Goal: Transaction & Acquisition: Purchase product/service

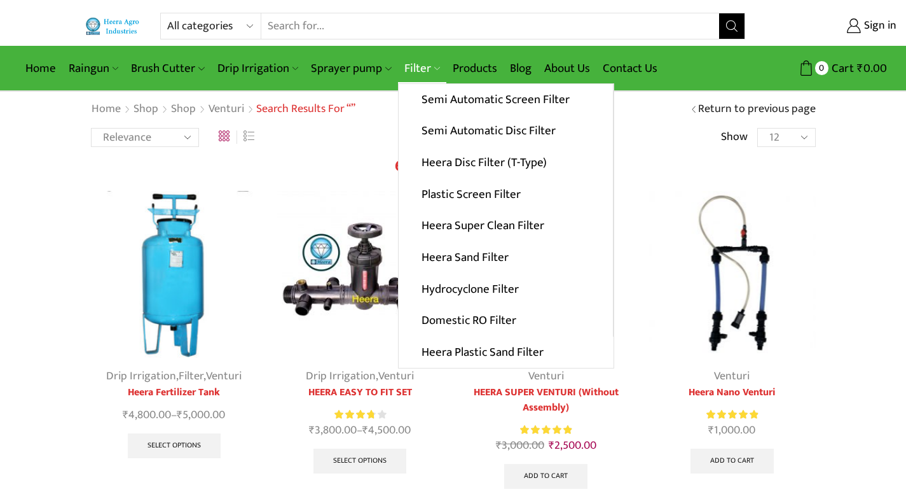
click at [418, 70] on link "Filter" at bounding box center [422, 68] width 48 height 30
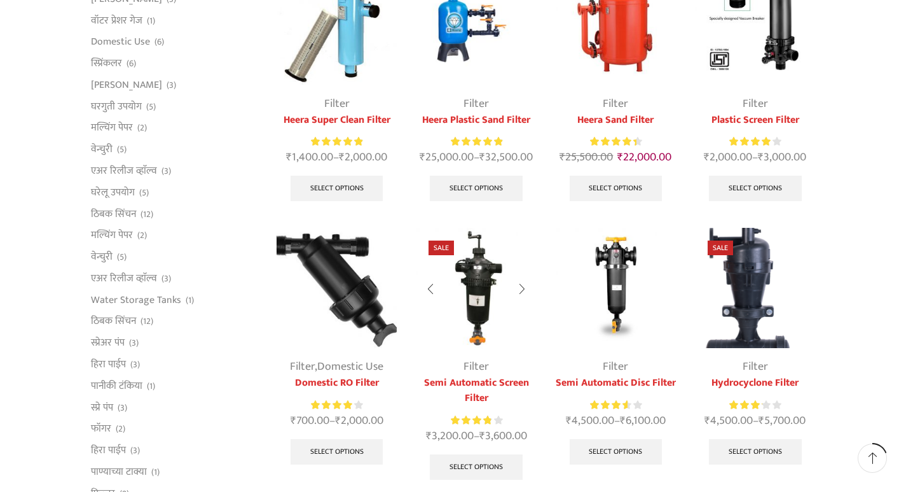
scroll to position [191, 0]
click at [716, 280] on div at bounding box center [709, 289] width 29 height 34
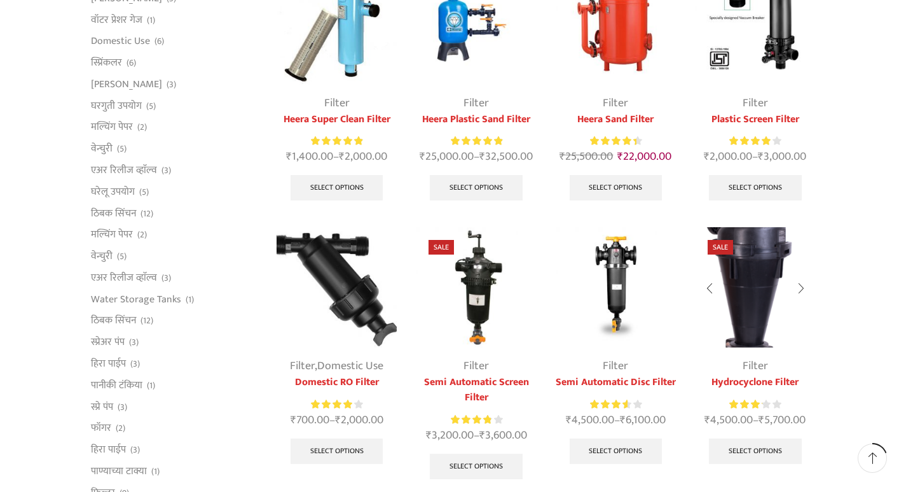
click at [738, 265] on img at bounding box center [755, 287] width 120 height 120
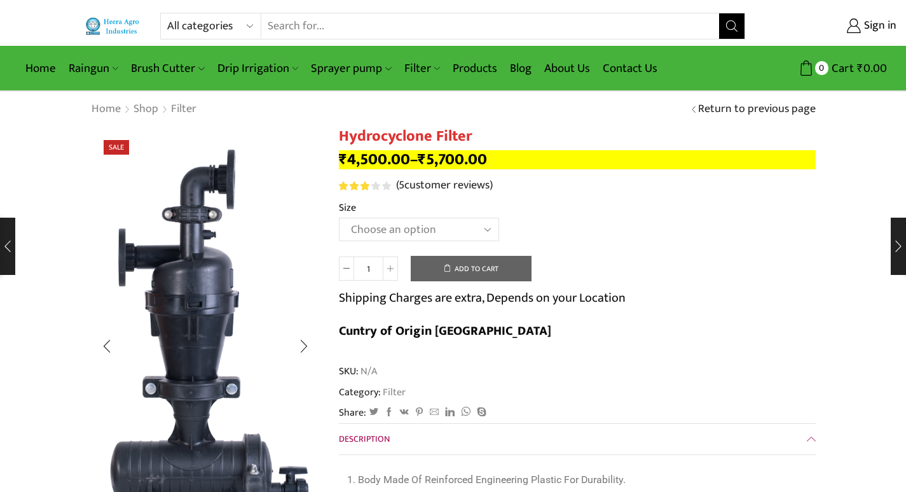
drag, startPoint x: 0, startPoint y: 0, endPoint x: 185, endPoint y: 235, distance: 299.4
click at [488, 231] on select "Choose an option 2" Hydrocyclone Filter 2.5" Hydrocyclone Filter 3" Hydrocyclon…" at bounding box center [419, 230] width 160 height 24
click at [339, 218] on select "Choose an option 2" Hydrocyclone Filter 2.5" Hydrocyclone Filter 3" Hydrocyclon…" at bounding box center [419, 230] width 160 height 24
select select "2.5" Hydrocyclone Filter"
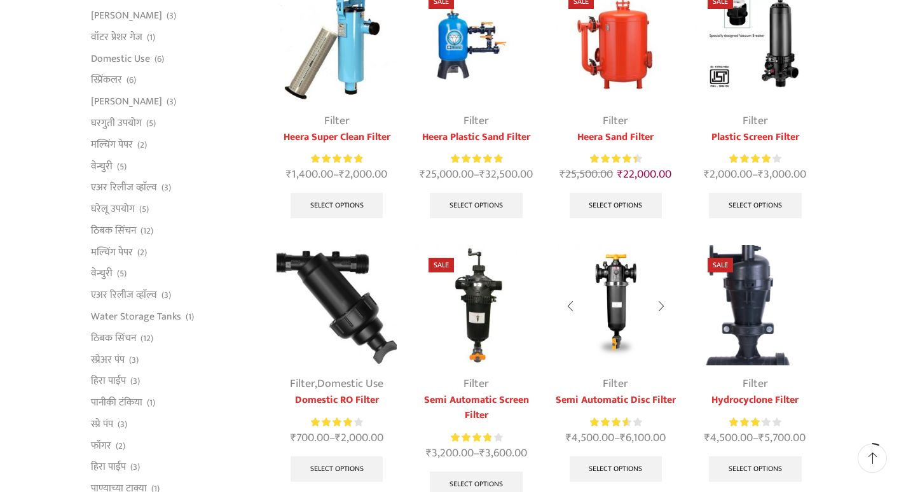
scroll to position [64, 0]
